Goal: Task Accomplishment & Management: Manage account settings

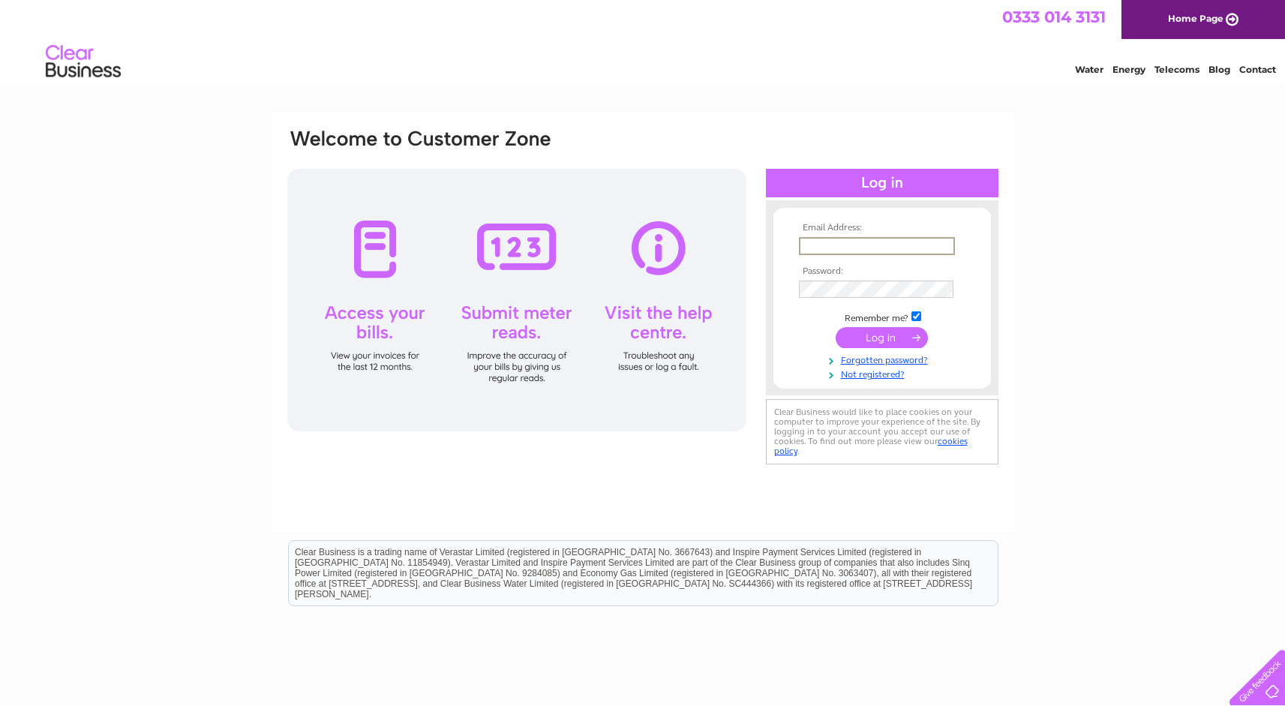
type input "audrey.mumford@hazledene.co.uk"
click at [882, 336] on input "submit" at bounding box center [882, 337] width 92 height 21
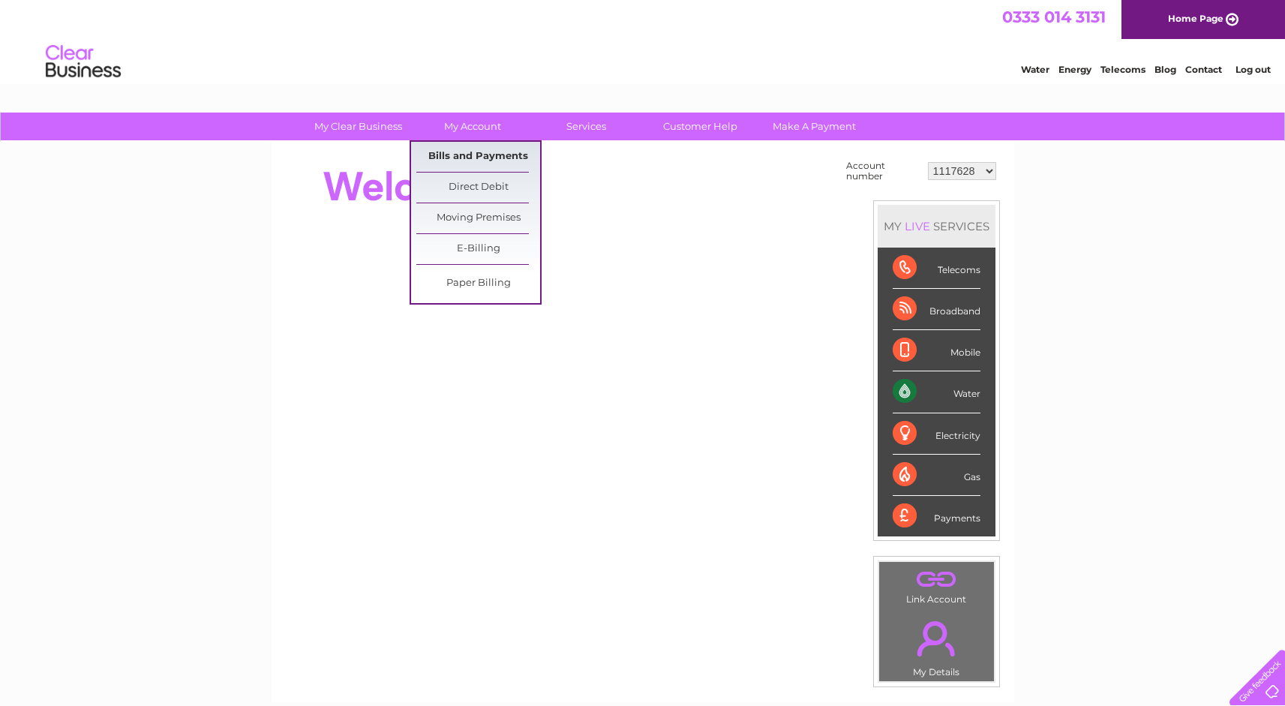
click at [480, 157] on link "Bills and Payments" at bounding box center [478, 157] width 124 height 30
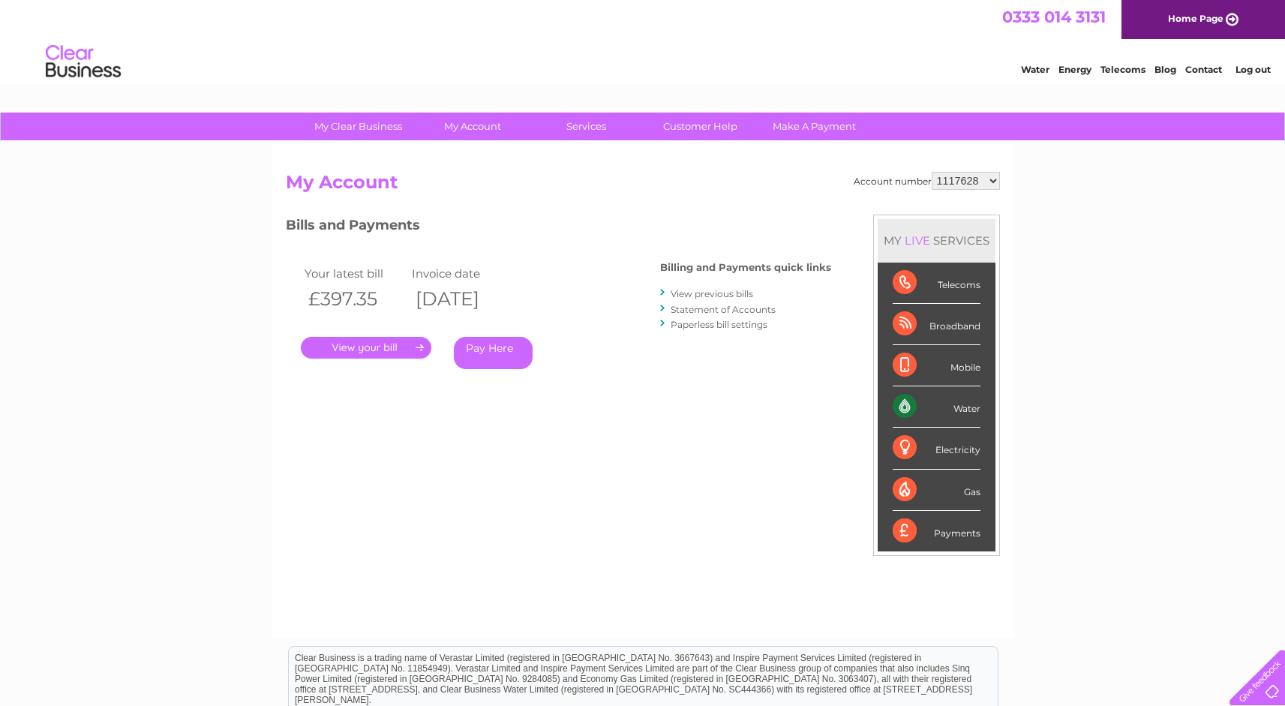
click at [379, 343] on link "." at bounding box center [366, 348] width 131 height 22
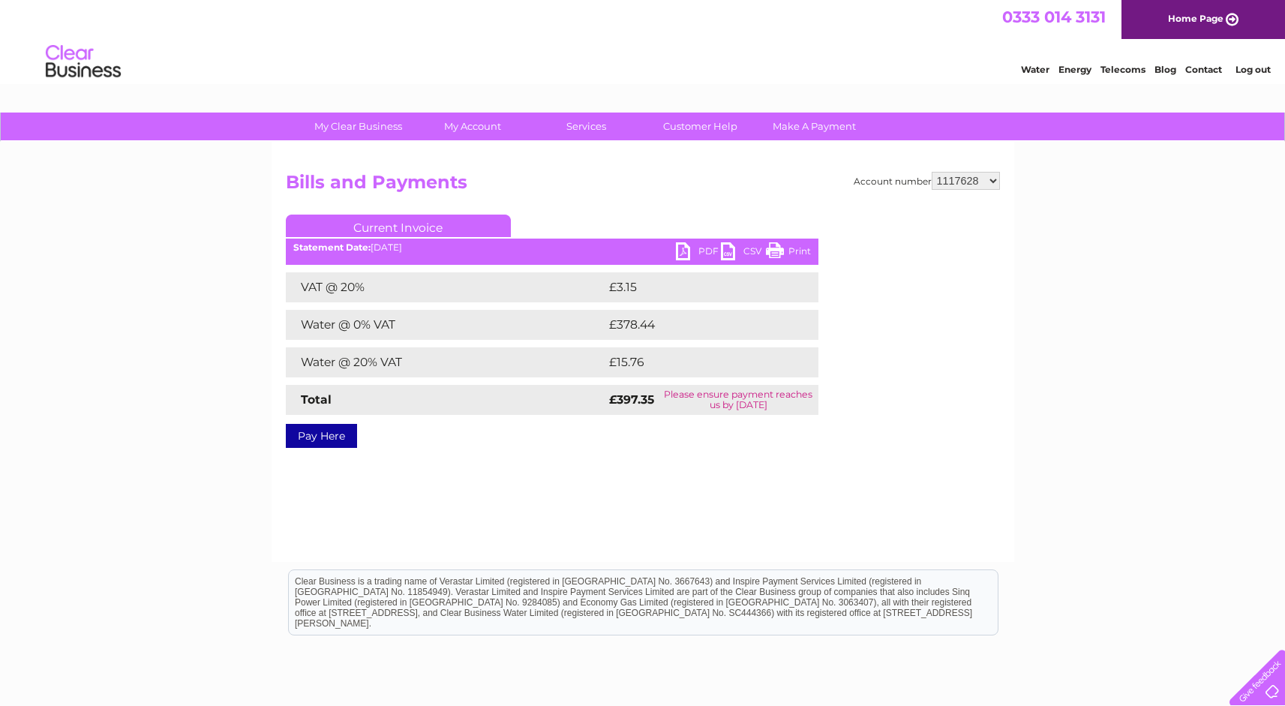
click at [690, 249] on link "PDF" at bounding box center [698, 253] width 45 height 22
select select "1136391"
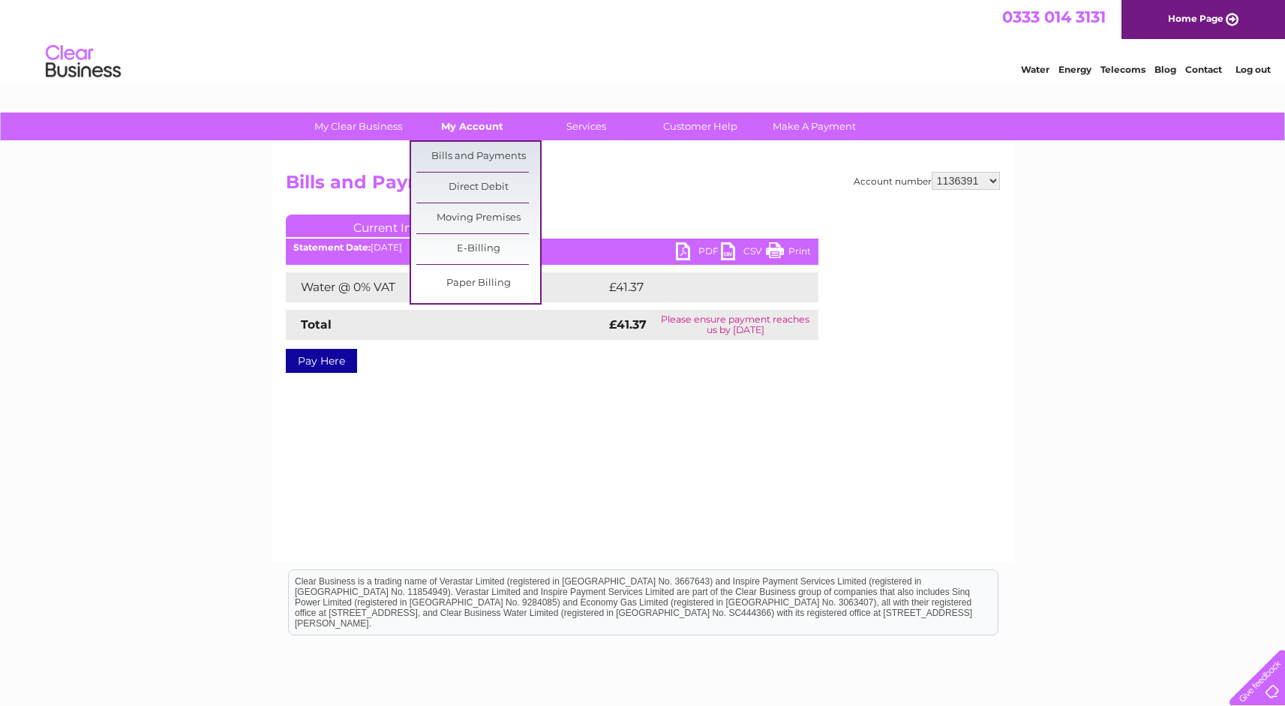
click at [488, 126] on link "My Account" at bounding box center [472, 127] width 124 height 28
click at [488, 153] on link "Bills and Payments" at bounding box center [478, 157] width 124 height 30
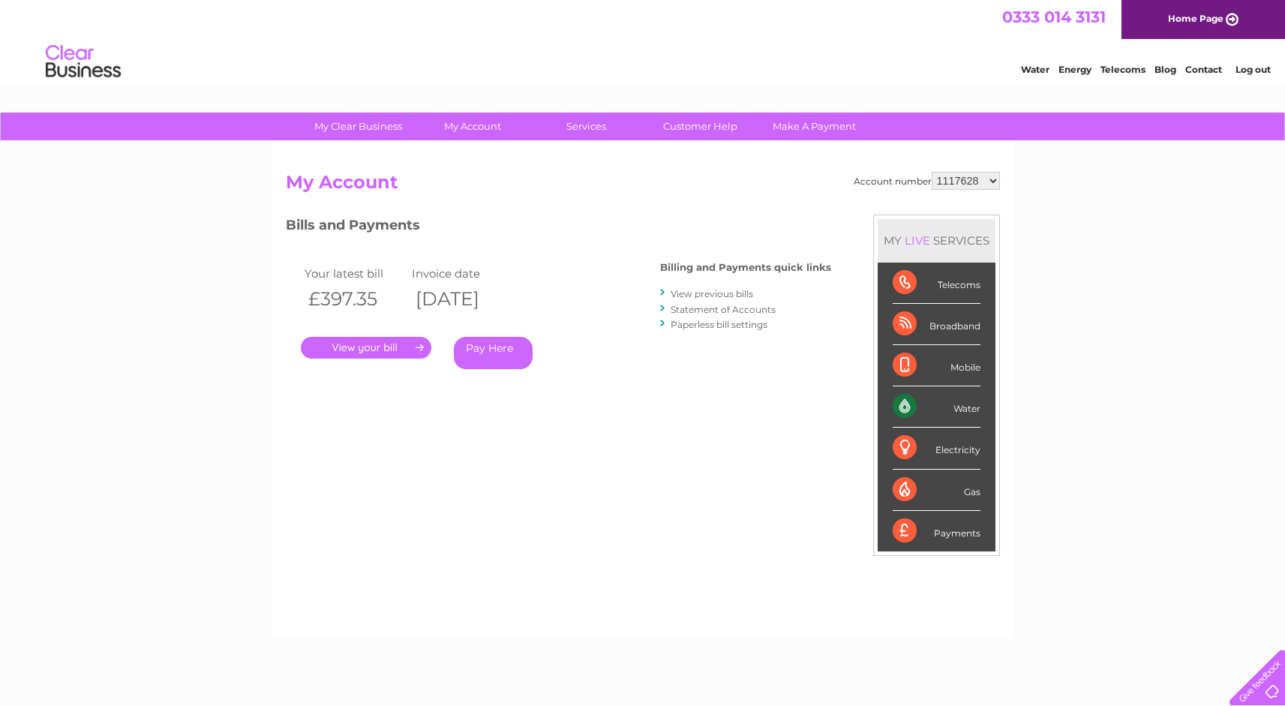
click at [621, 168] on div "Account number 1117628 1136391 30276728 30277781 My Account MY LIVE SERVICES Te…" at bounding box center [643, 390] width 743 height 497
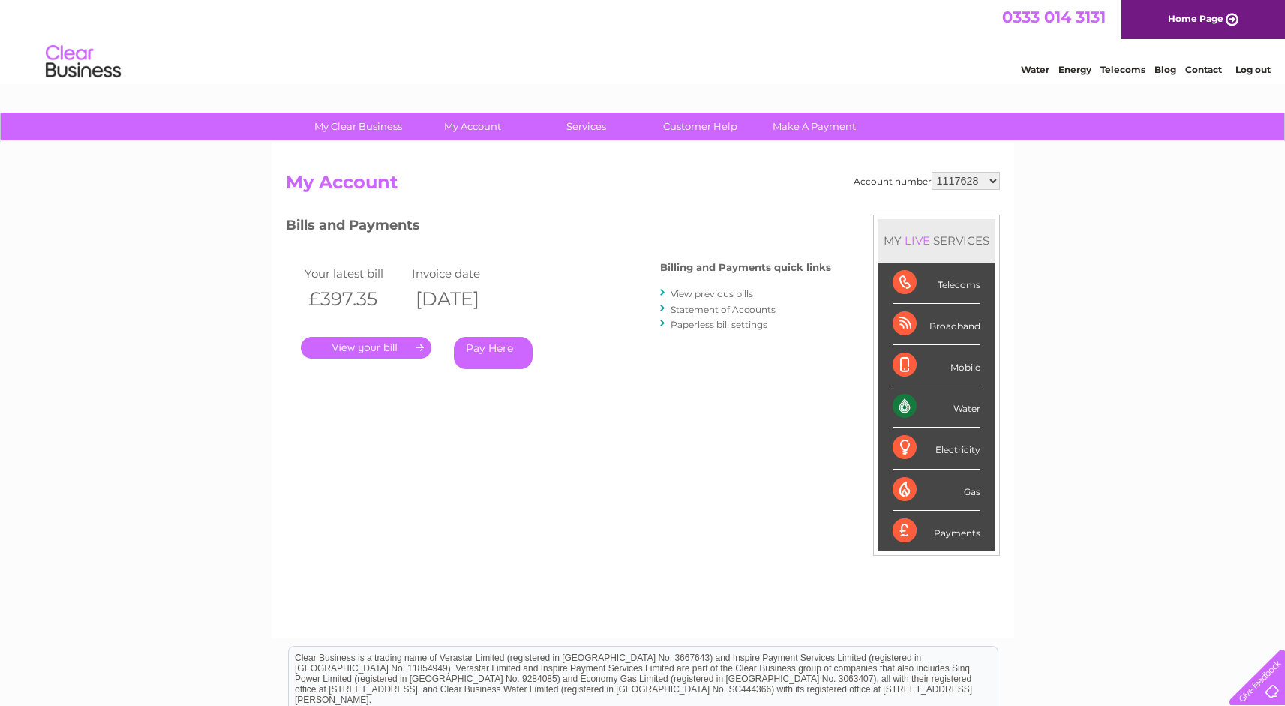
select select "1136391"
click at [382, 354] on link "." at bounding box center [366, 348] width 131 height 22
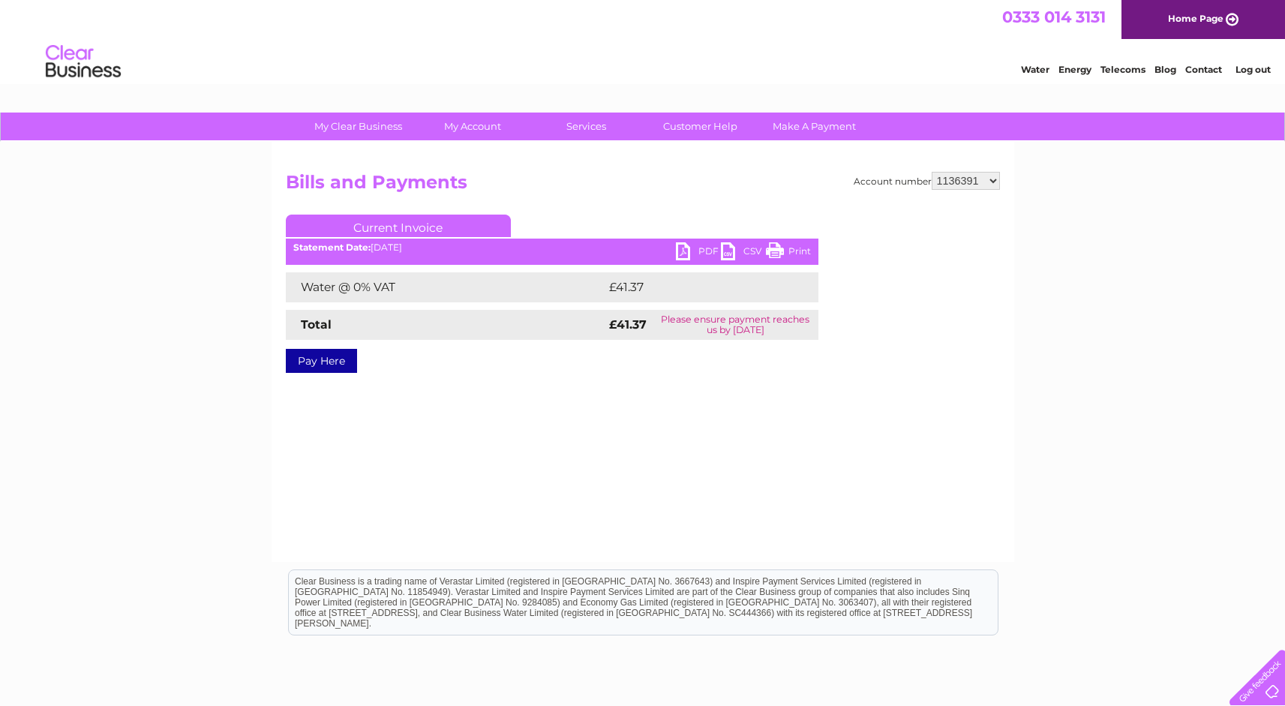
click at [693, 245] on link "PDF" at bounding box center [698, 253] width 45 height 22
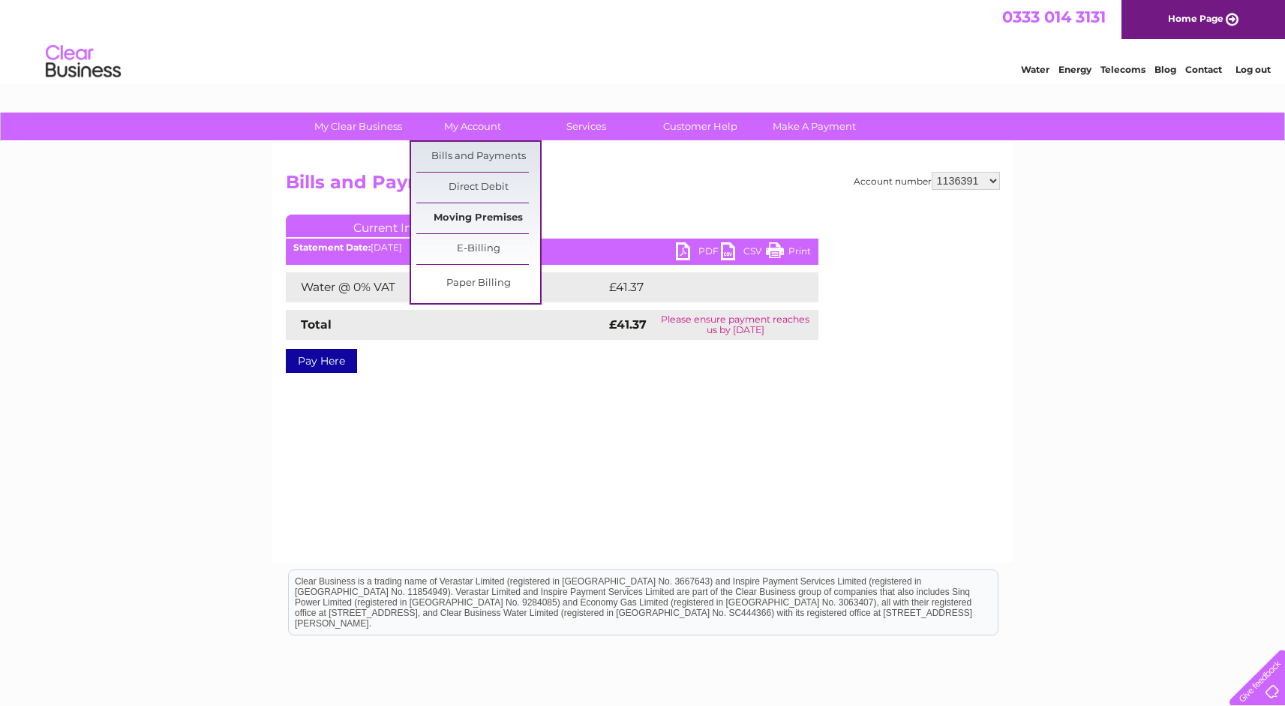
click at [490, 218] on link "Moving Premises" at bounding box center [478, 218] width 124 height 30
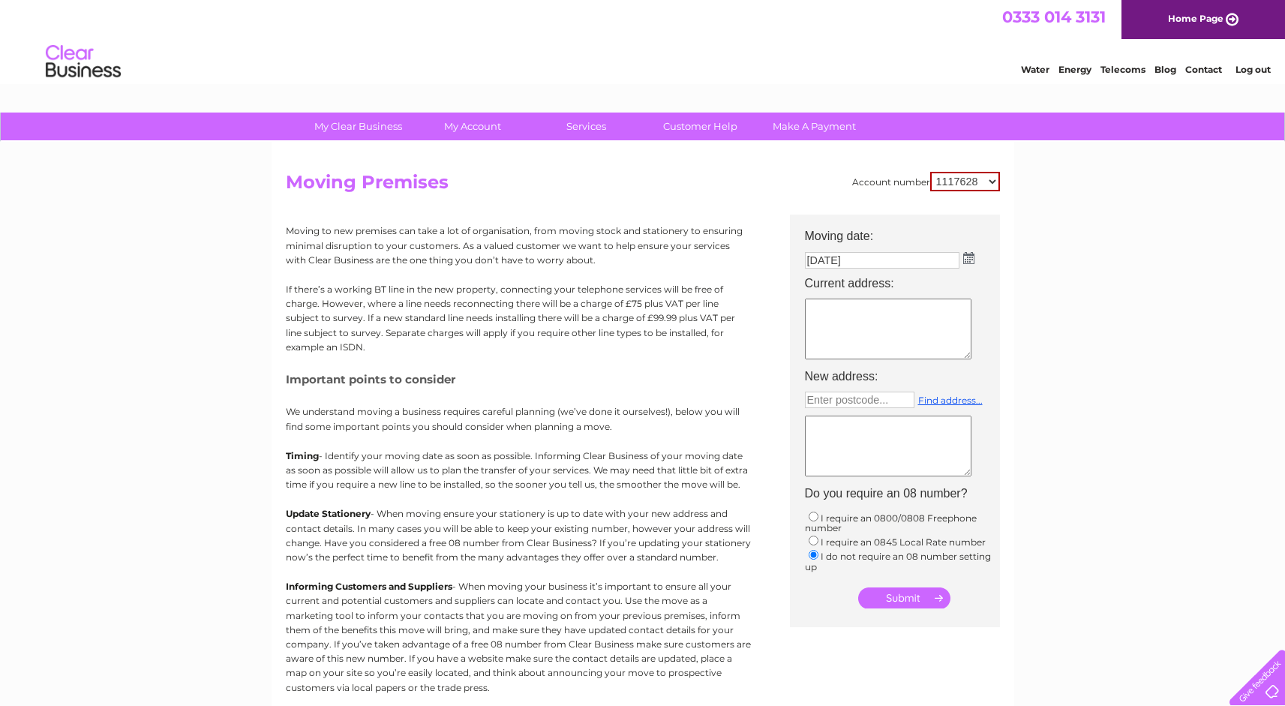
click at [970, 257] on img at bounding box center [968, 258] width 11 height 12
click at [819, 282] on div "Prev Next [DATE]" at bounding box center [889, 282] width 164 height 23
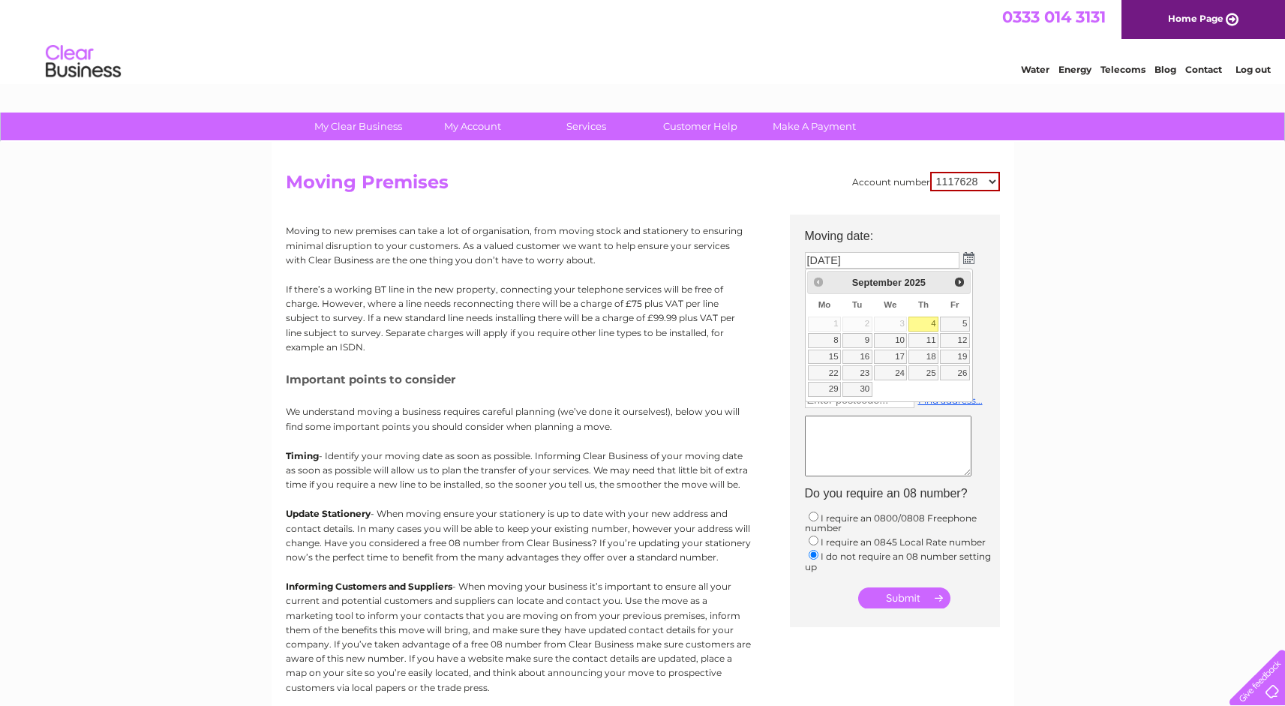
click at [924, 322] on link "4" at bounding box center [924, 324] width 30 height 15
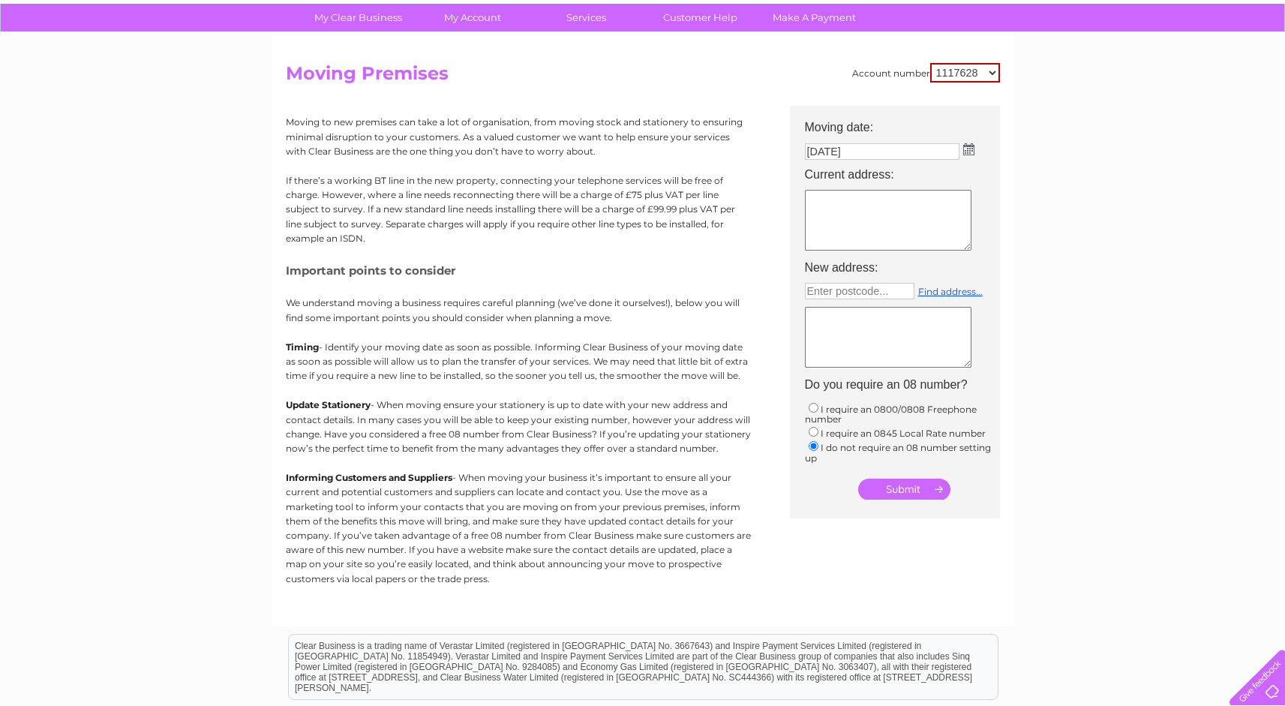
scroll to position [109, 0]
type input "E"
type input "Enter postcode..."
click div "My Clear Business Login Details My Details My Preferences Link Account My Accou…"
